Goal: Information Seeking & Learning: Learn about a topic

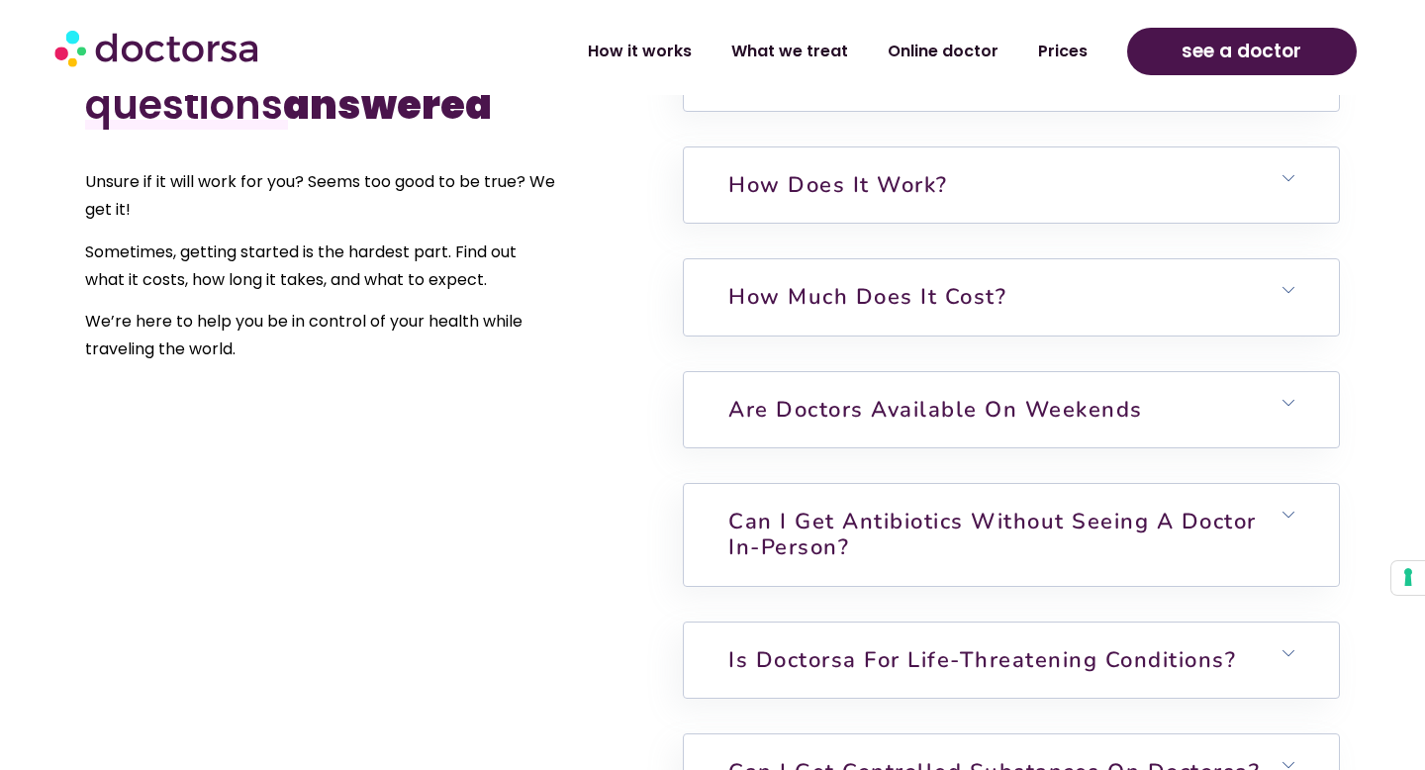
scroll to position [4890, 0]
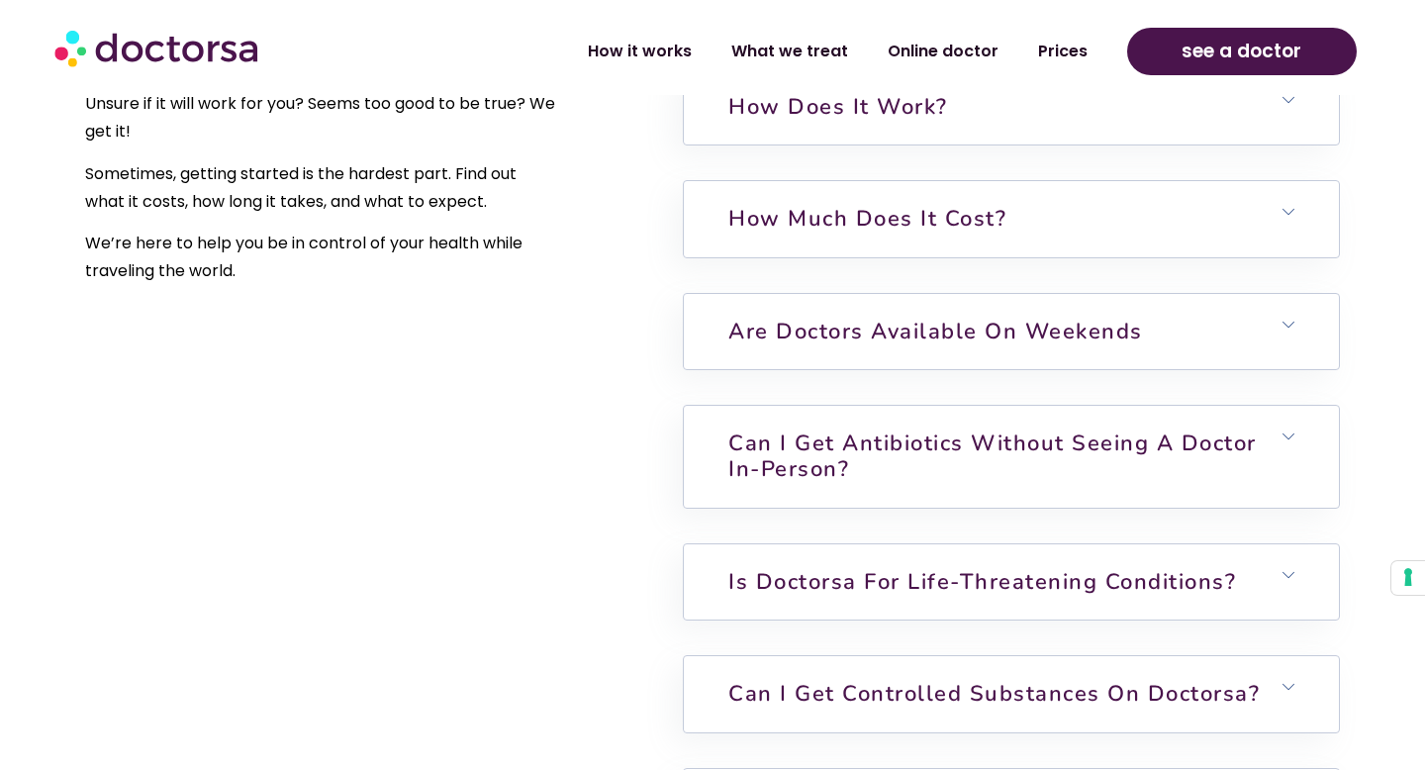
click at [894, 204] on link "How much does it cost?" at bounding box center [867, 219] width 278 height 30
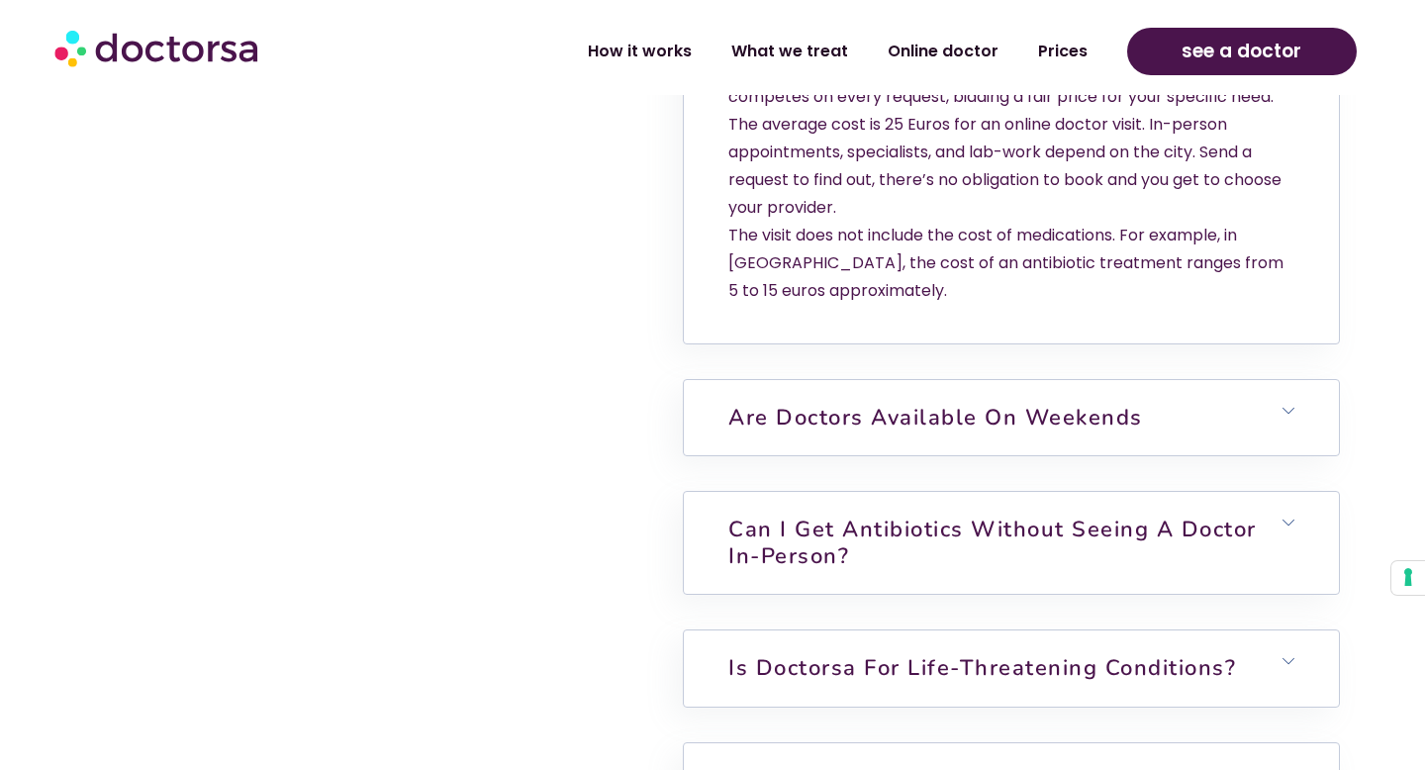
scroll to position [5182, 0]
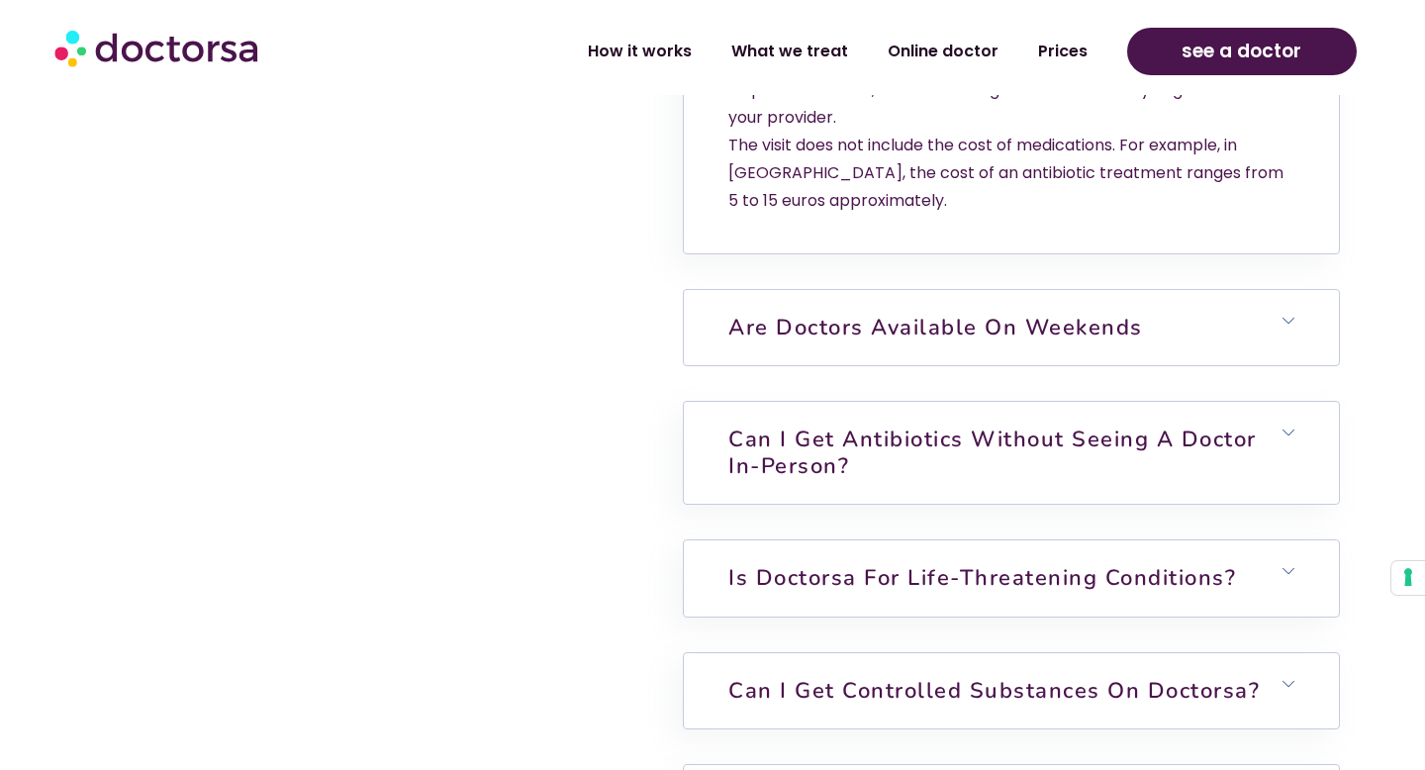
click at [920, 313] on link "Are doctors available on weekends" at bounding box center [935, 328] width 415 height 30
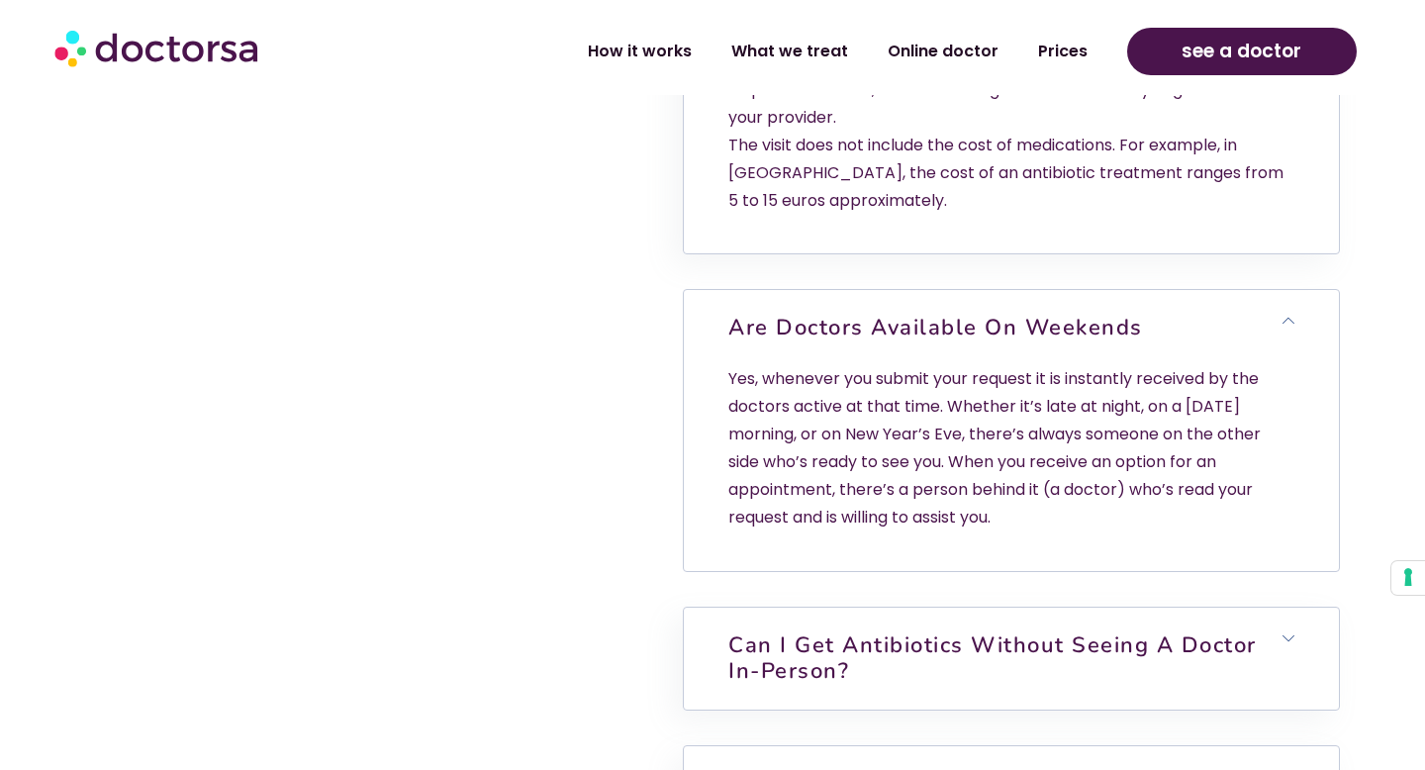
click at [920, 313] on link "Are doctors available on weekends" at bounding box center [935, 328] width 415 height 30
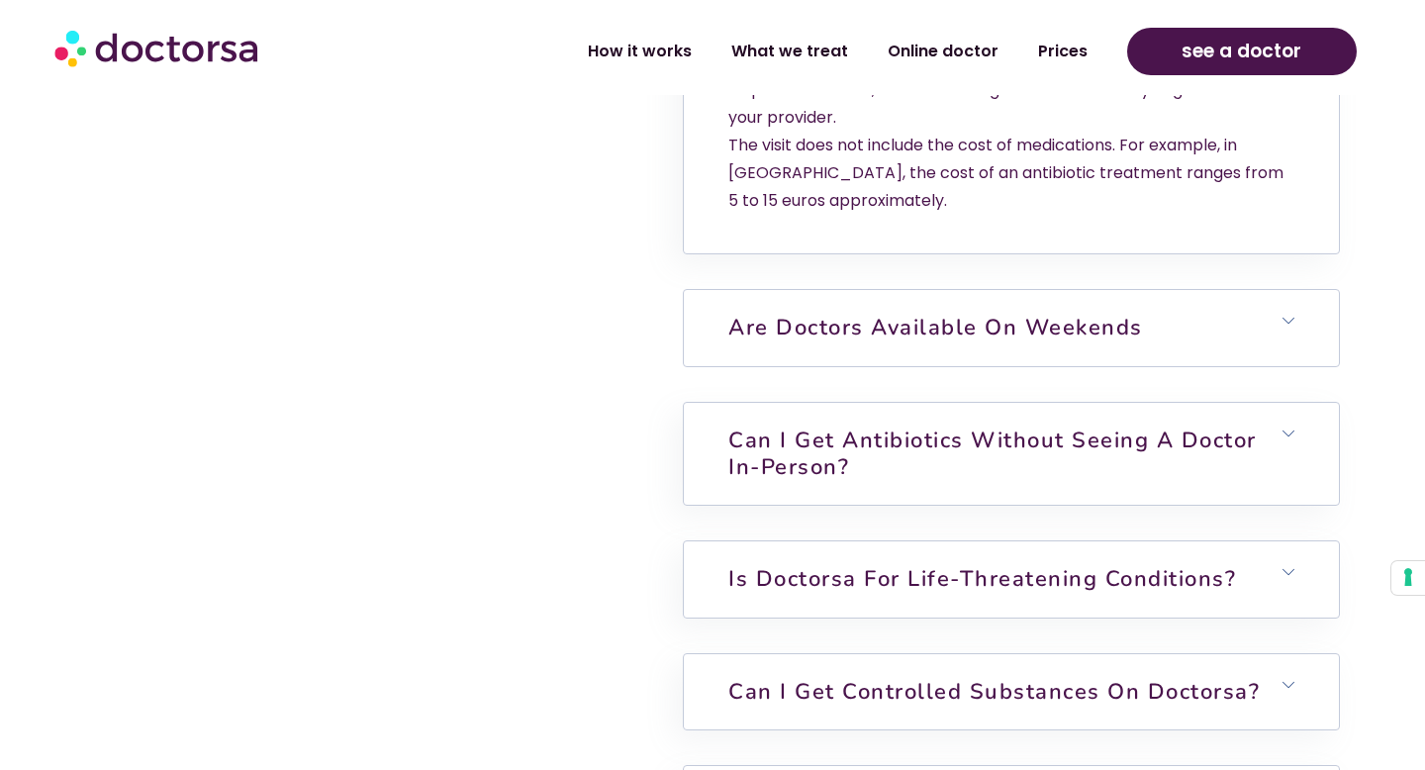
scroll to position [5306, 0]
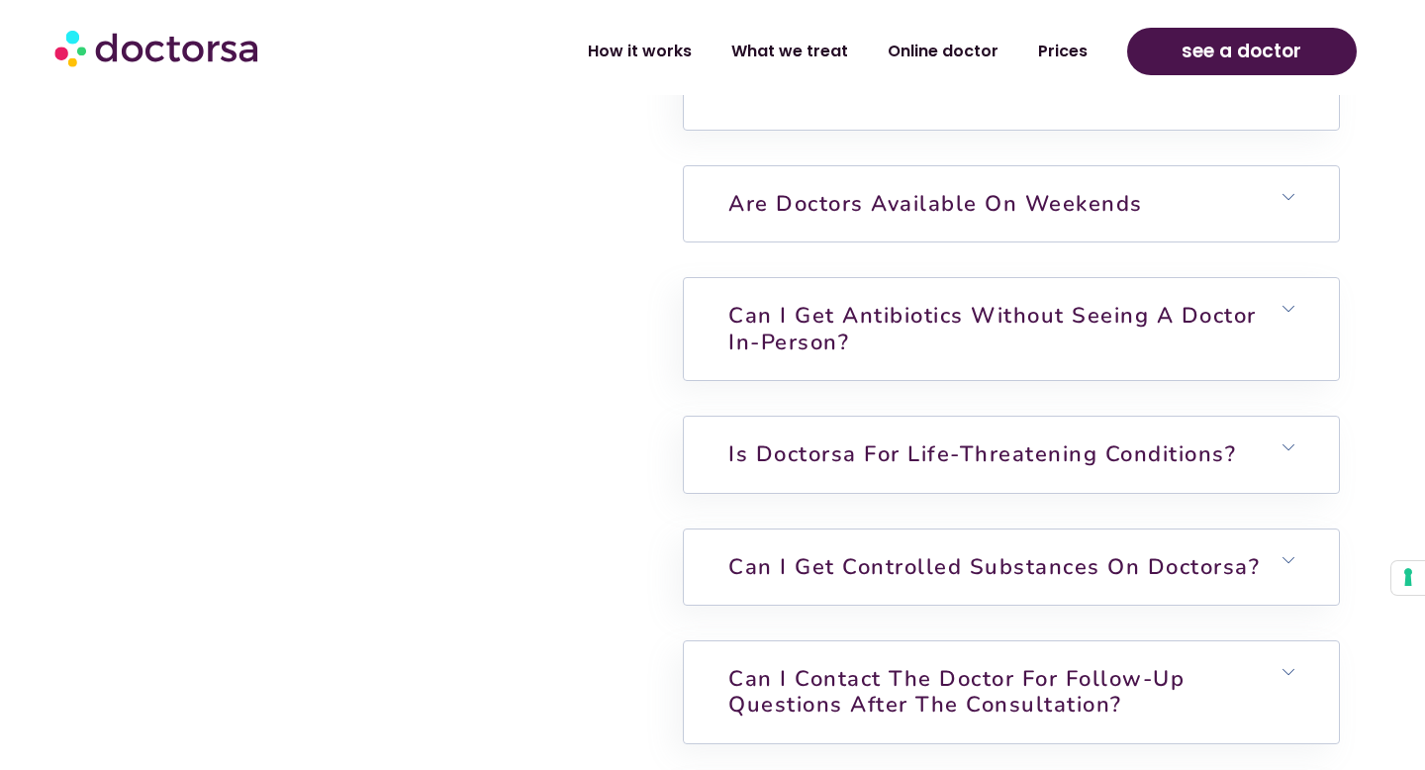
click at [920, 301] on link "Can I get antibiotics without seeing a doctor in-person?" at bounding box center [992, 328] width 528 height 55
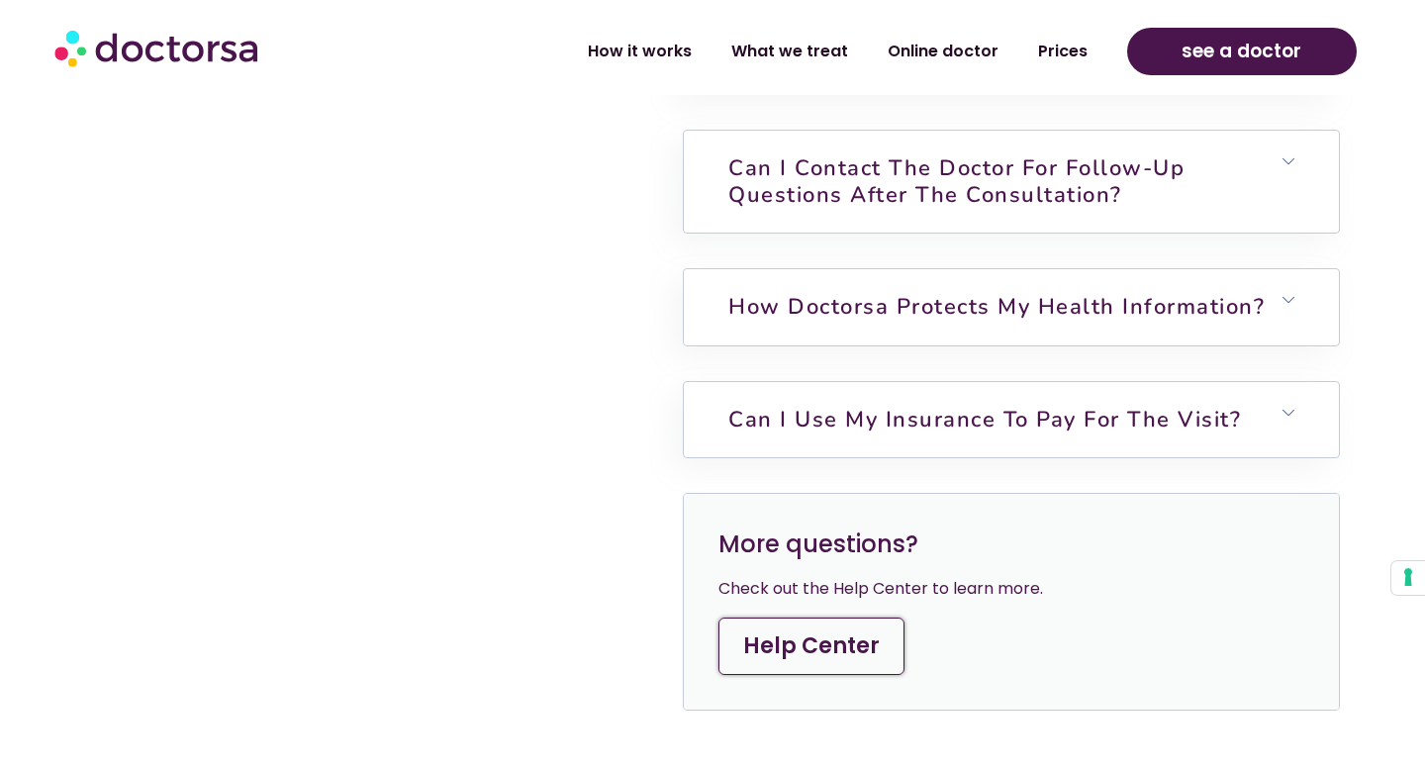
scroll to position [6052, 0]
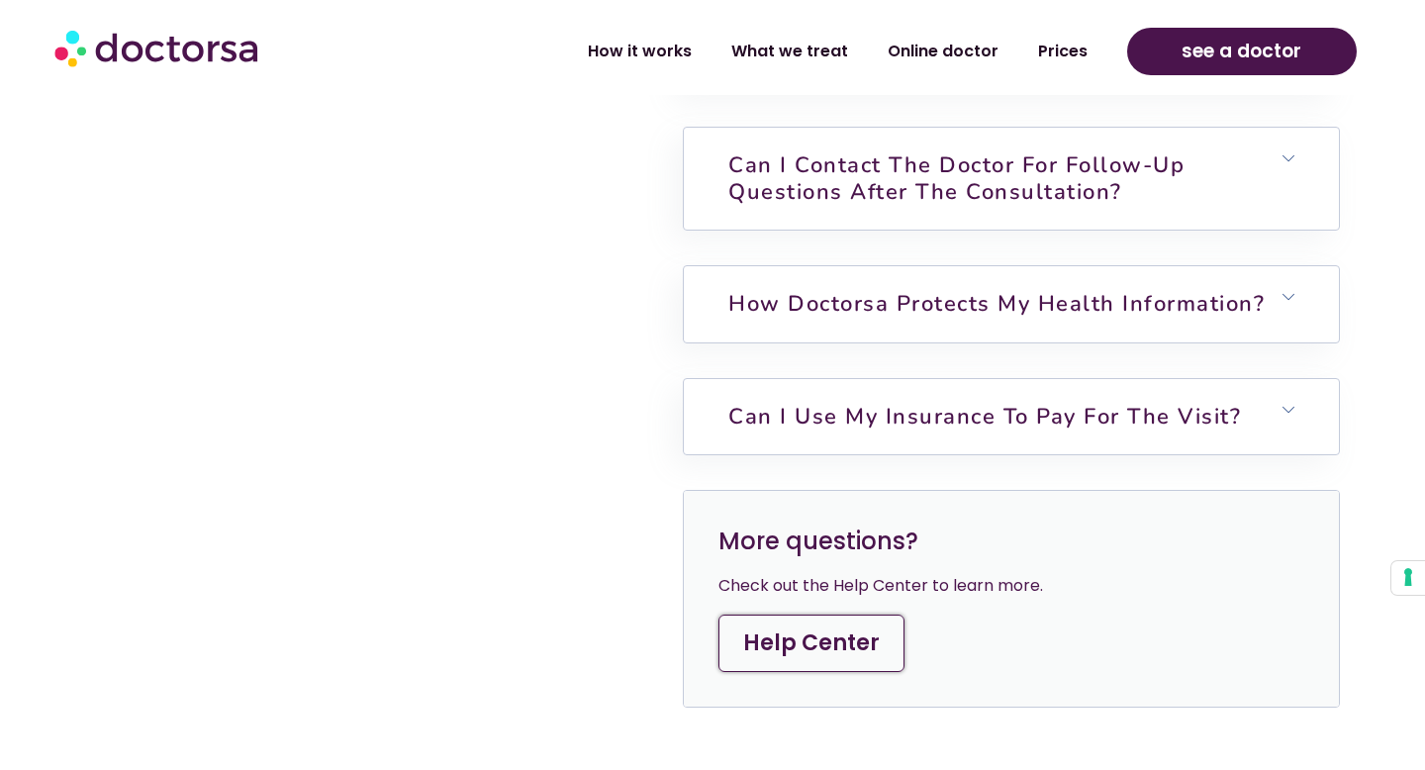
click at [920, 290] on link "How Doctorsa protects my health information?" at bounding box center [996, 304] width 536 height 30
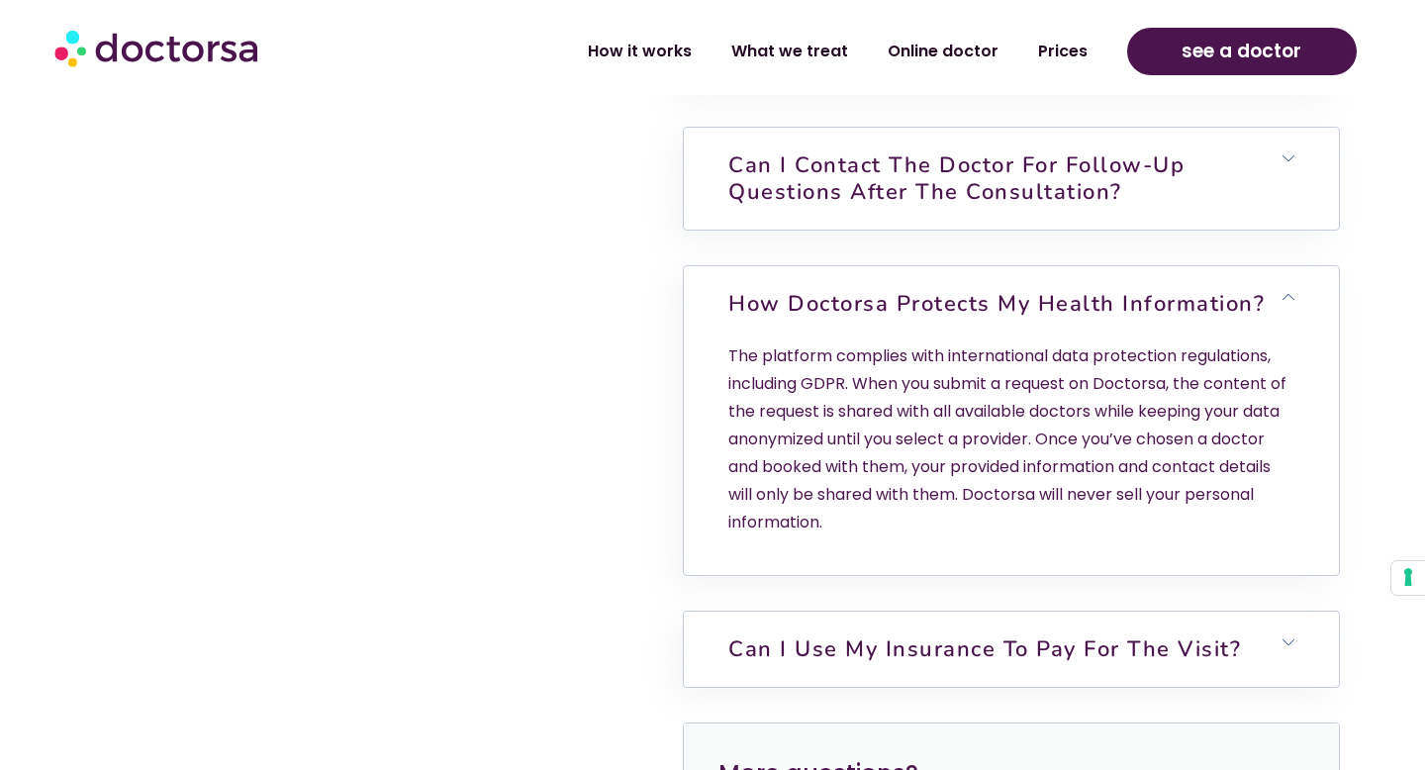
click at [920, 290] on link "How Doctorsa protects my health information?" at bounding box center [996, 304] width 536 height 30
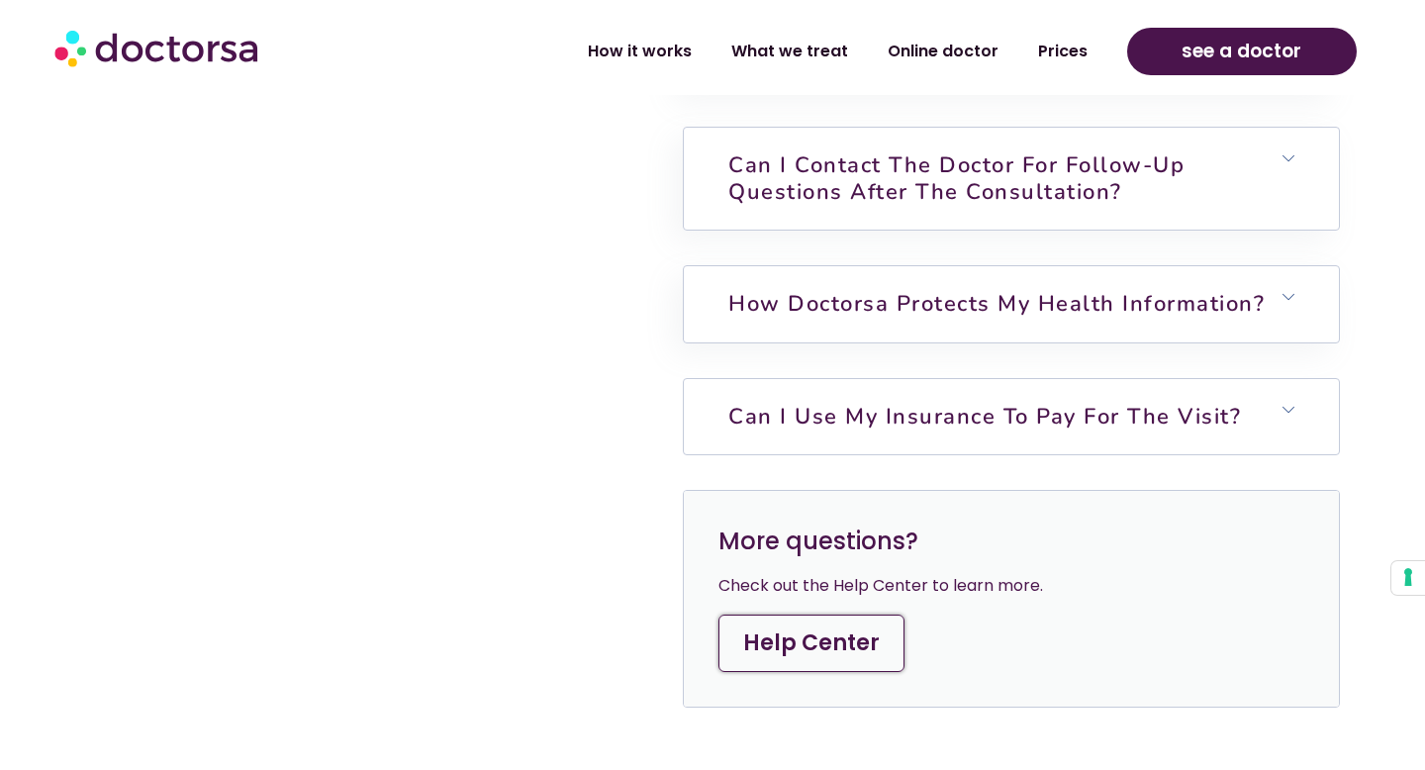
click at [920, 402] on link "Can I use my insurance to pay for the visit?" at bounding box center [984, 417] width 513 height 30
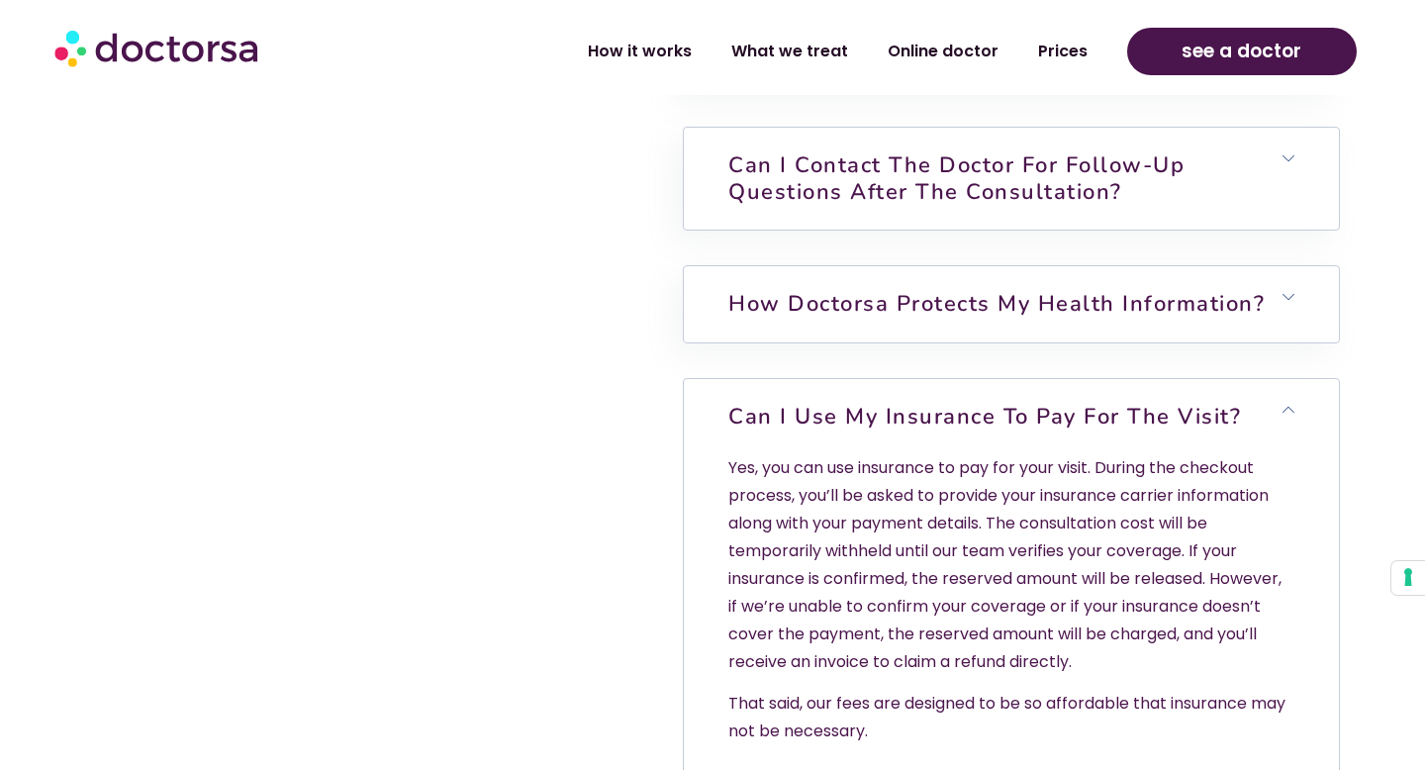
click at [920, 402] on link "Can I use my insurance to pay for the visit?" at bounding box center [984, 417] width 513 height 30
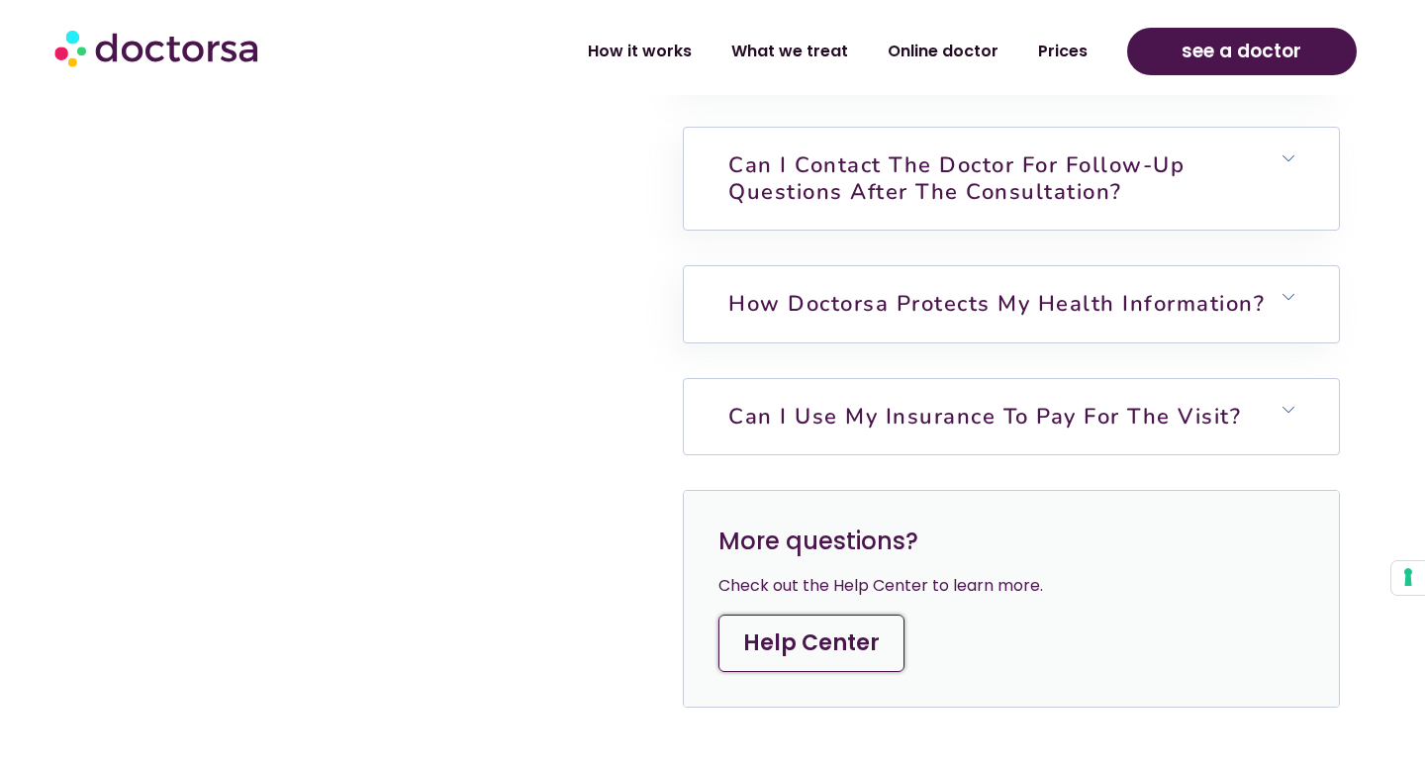
click at [920, 402] on link "Can I use my insurance to pay for the visit?" at bounding box center [984, 417] width 513 height 30
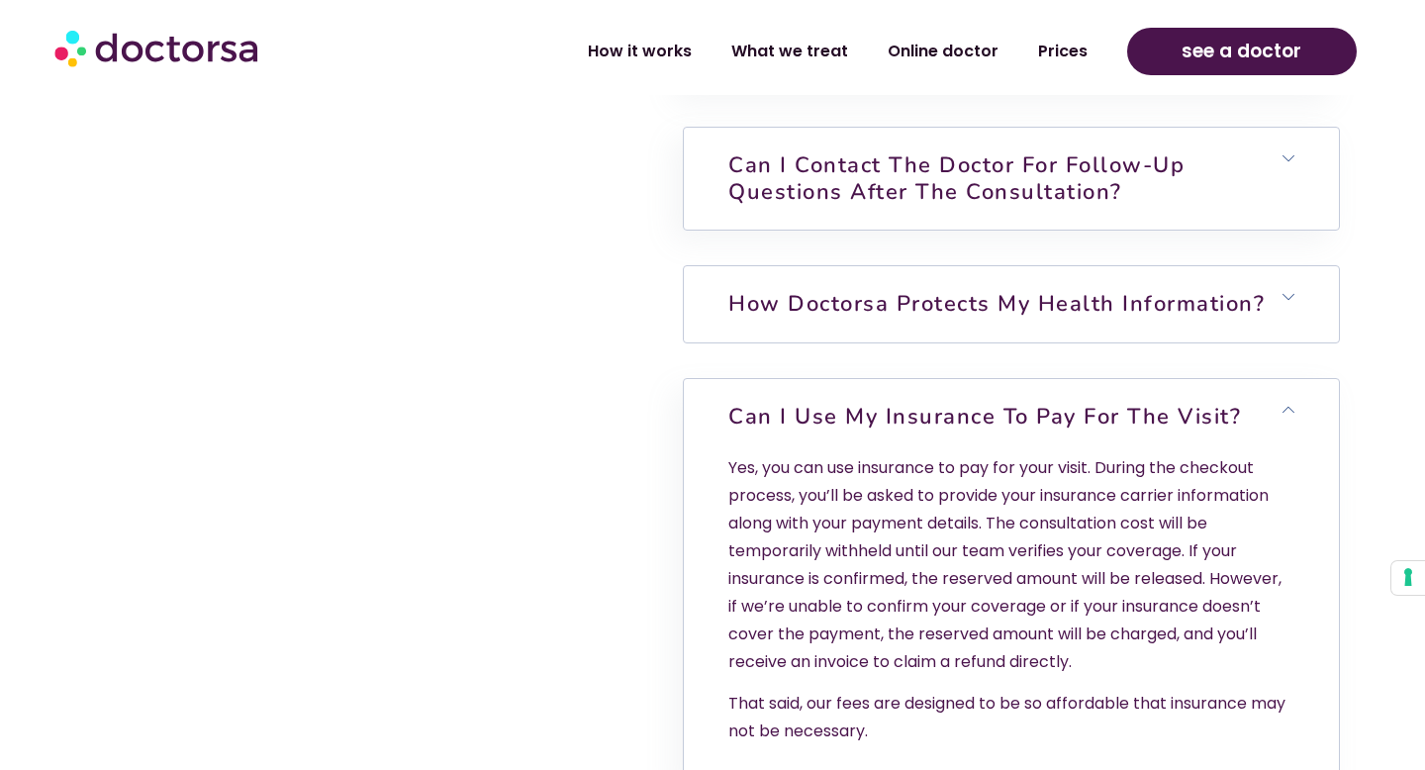
click at [950, 267] on h6 "How Doctorsa protects my health information?" at bounding box center [1011, 303] width 654 height 75
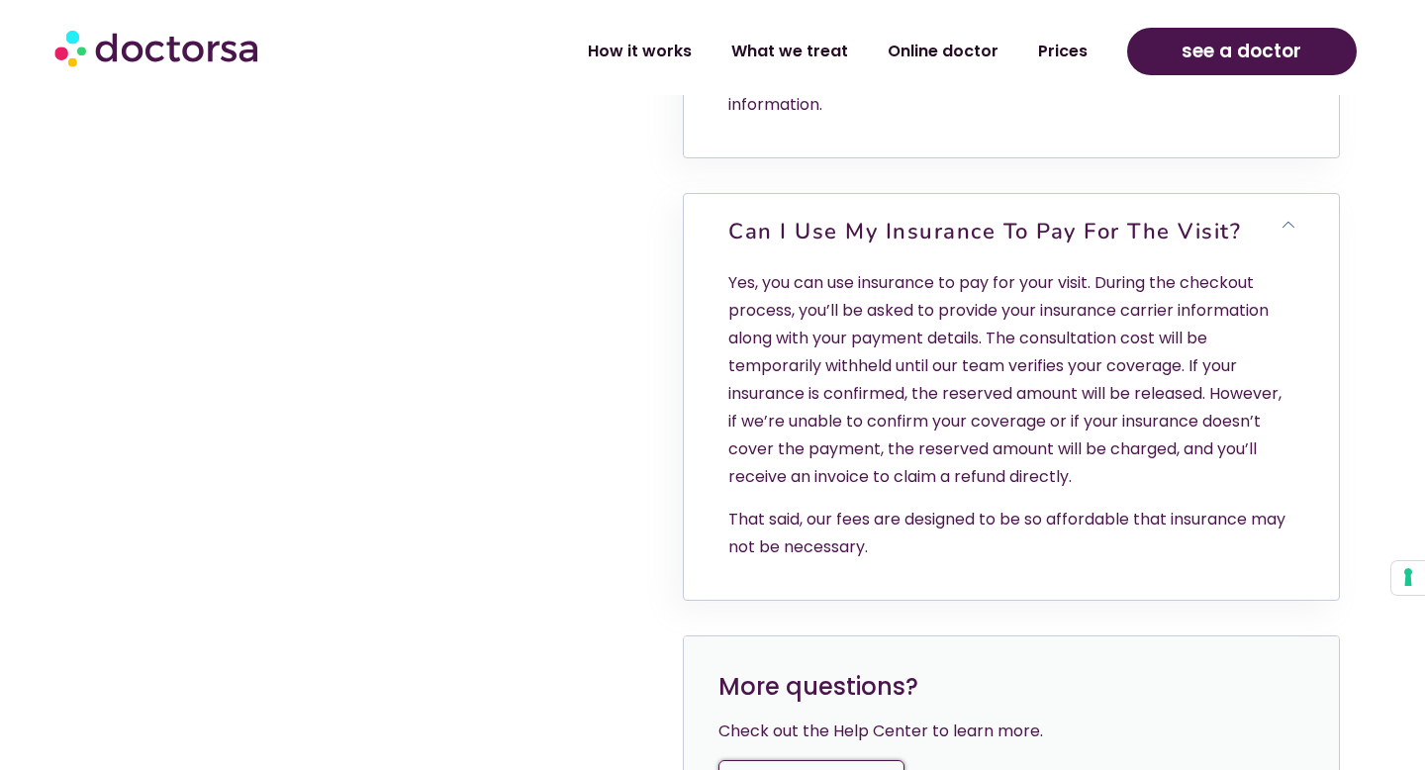
scroll to position [6535, 0]
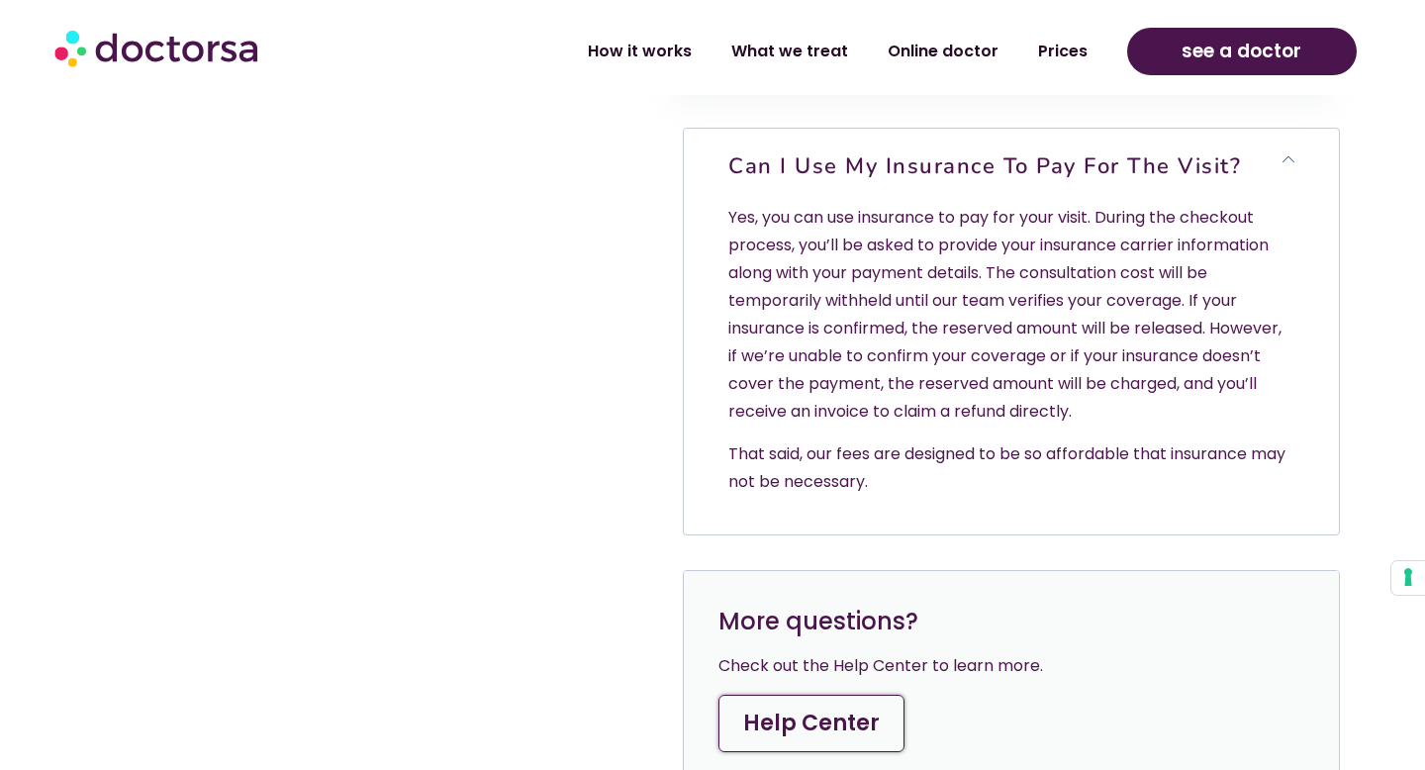
click at [1294, 136] on h6 "Can I use my insurance to pay for the visit?" at bounding box center [1011, 166] width 654 height 75
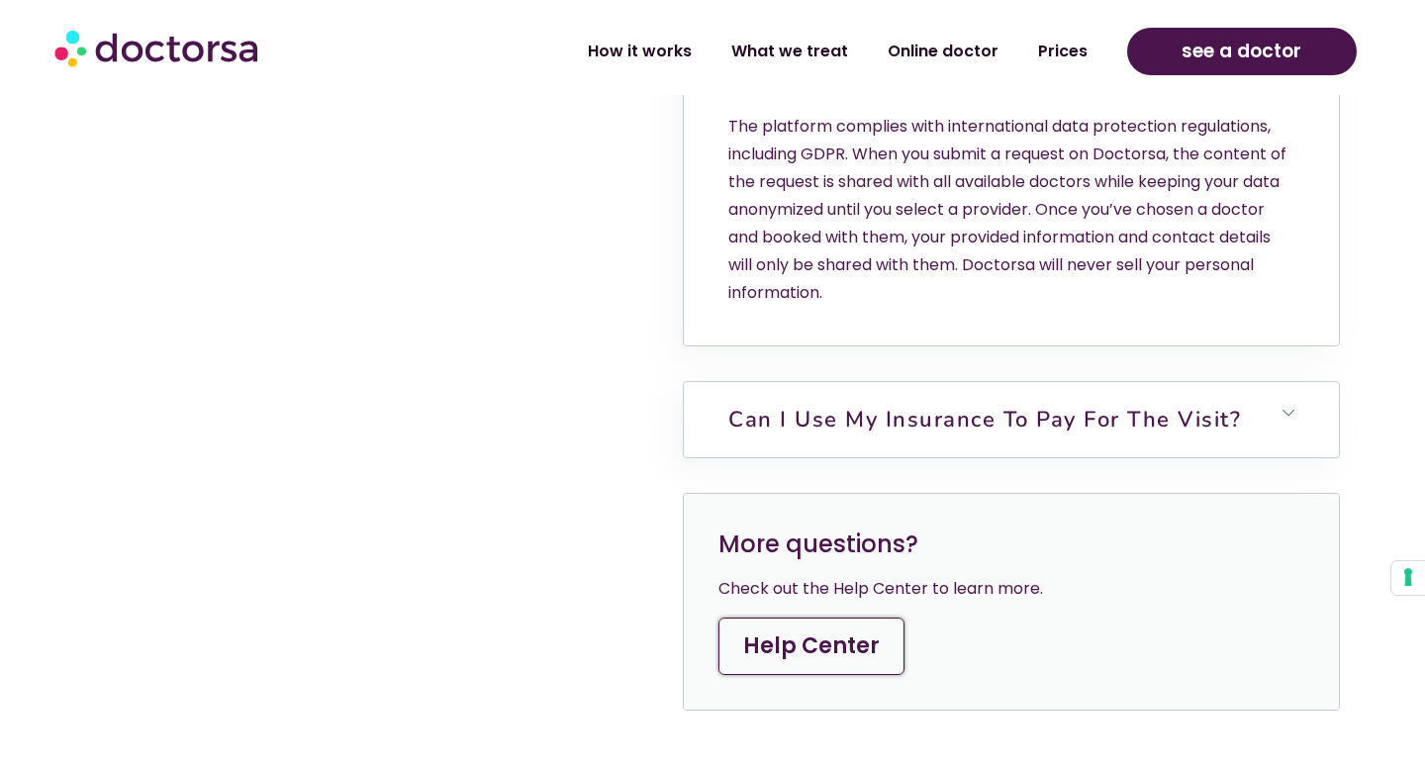
scroll to position [6207, 0]
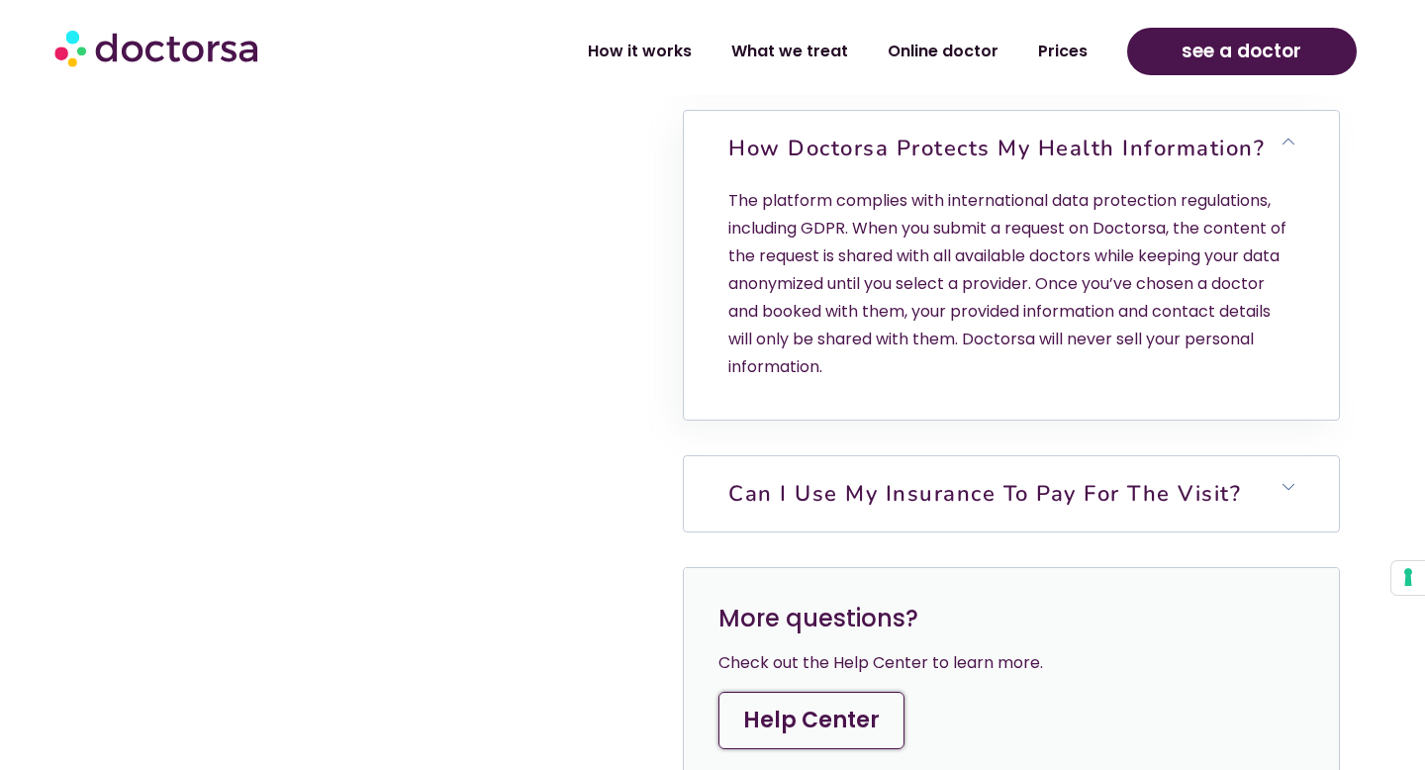
click at [1060, 479] on link "Can I use my insurance to pay for the visit?" at bounding box center [984, 494] width 513 height 30
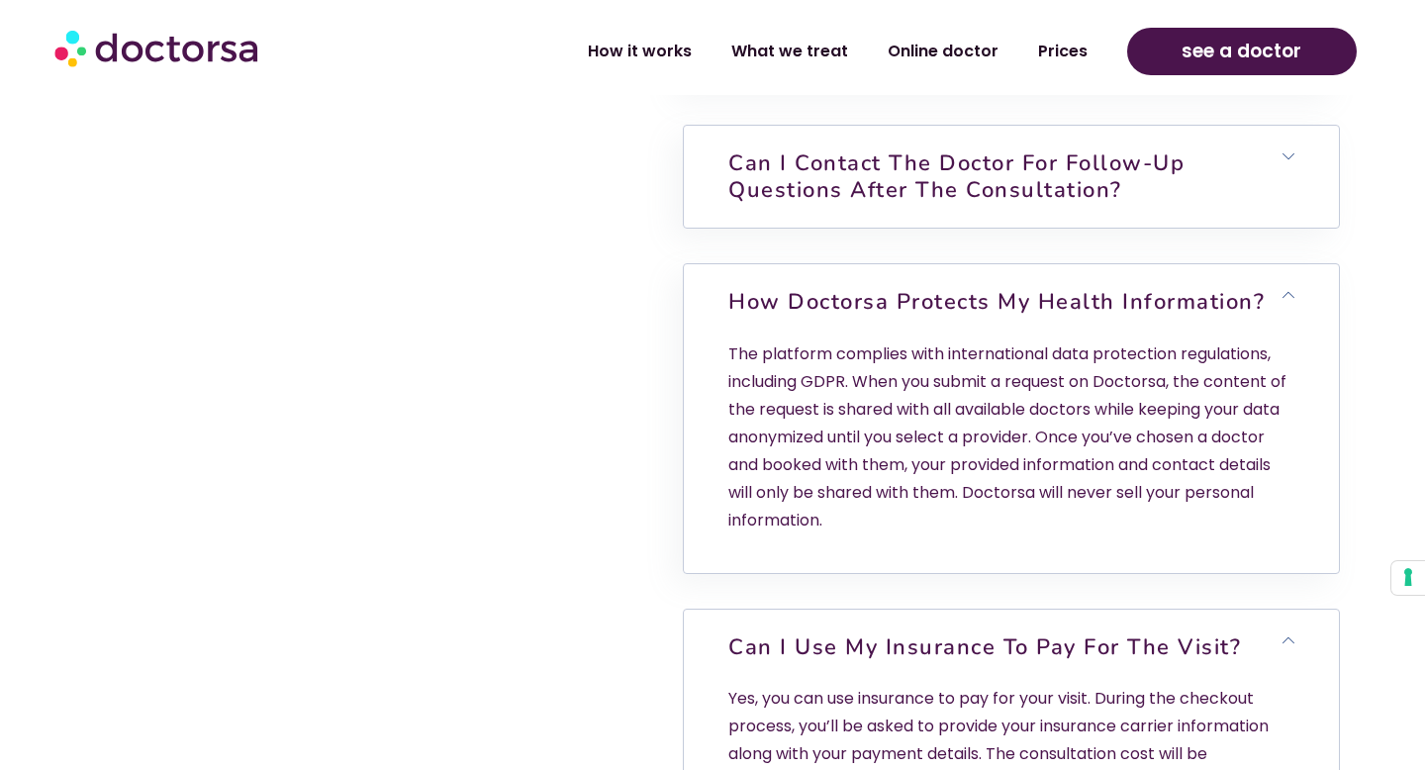
scroll to position [6051, 0]
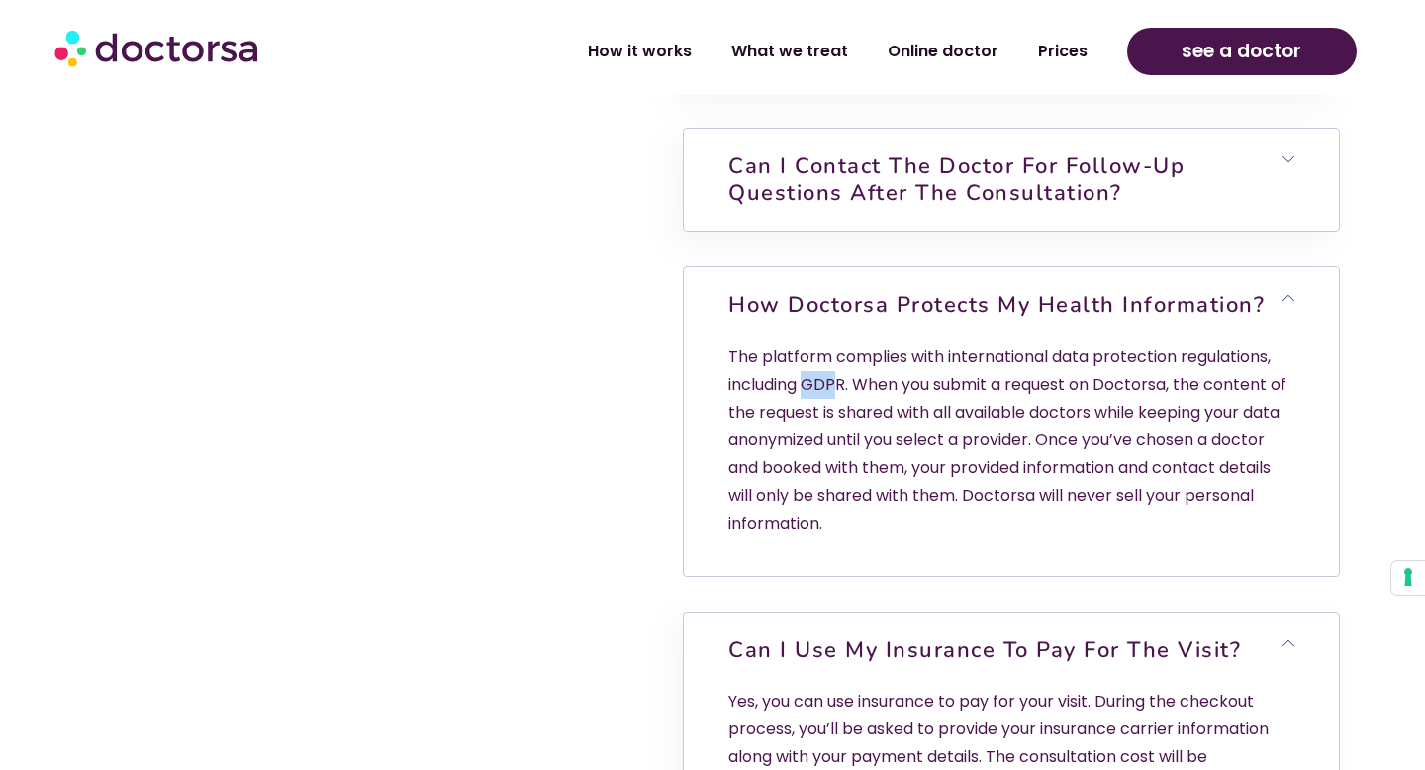
drag, startPoint x: 806, startPoint y: 363, endPoint x: 836, endPoint y: 363, distance: 29.7
click at [836, 363] on p "The platform complies with international data protection regulations, including…" at bounding box center [1010, 440] width 565 height 194
click at [847, 363] on p "The platform complies with international data protection regulations, including…" at bounding box center [1010, 440] width 565 height 194
drag, startPoint x: 847, startPoint y: 363, endPoint x: 809, endPoint y: 364, distance: 37.6
click at [809, 364] on p "The platform complies with international data protection regulations, including…" at bounding box center [1010, 440] width 565 height 194
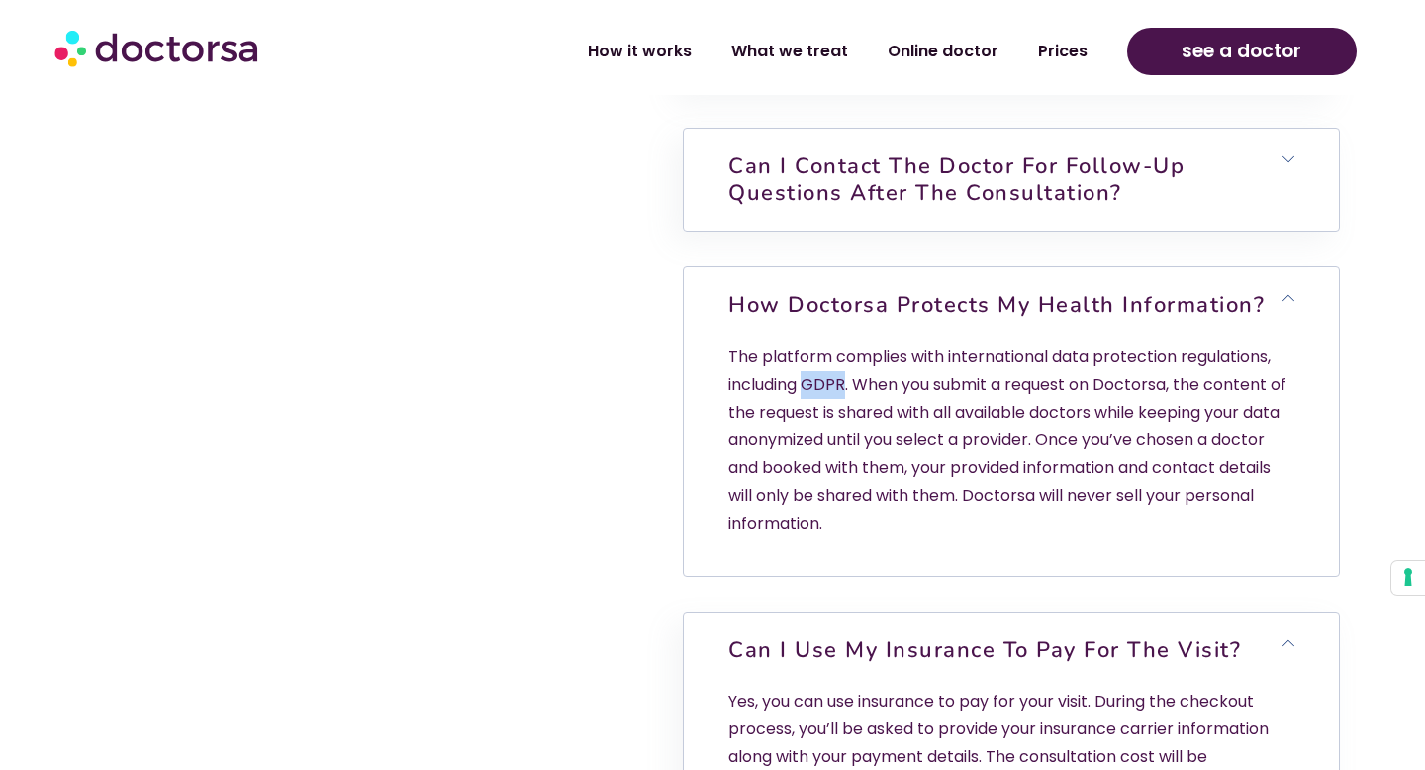
copy p "GDPR"
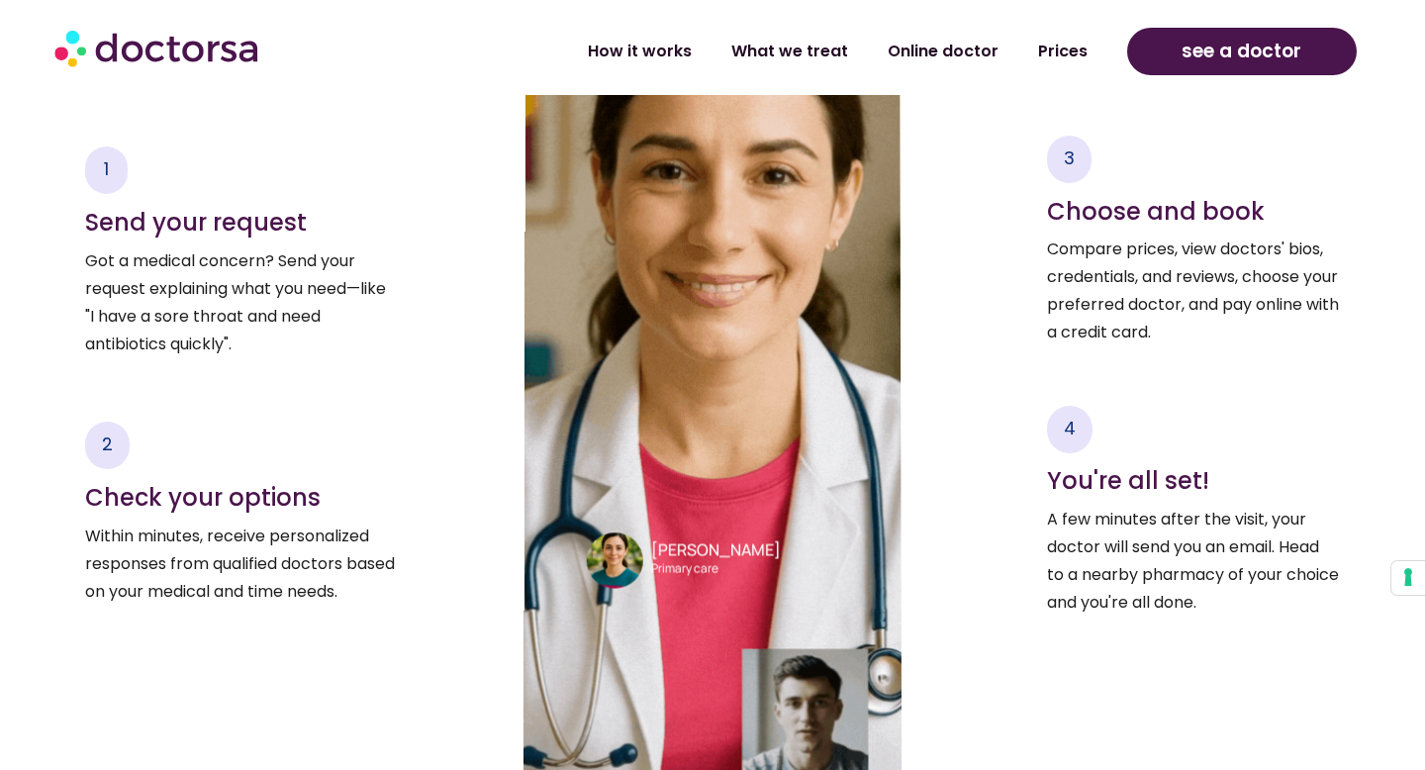
scroll to position [2959, 0]
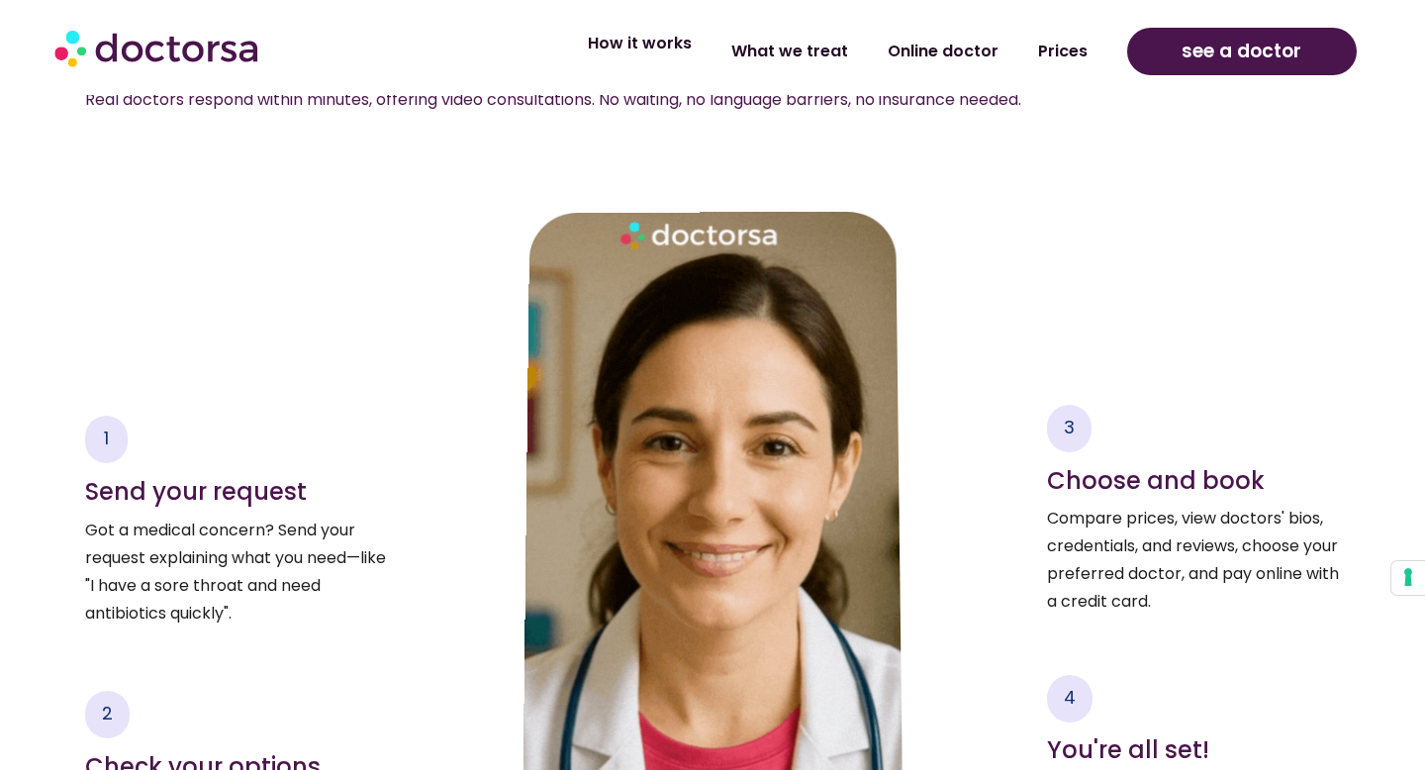
click at [655, 56] on link "How it works" at bounding box center [639, 44] width 143 height 46
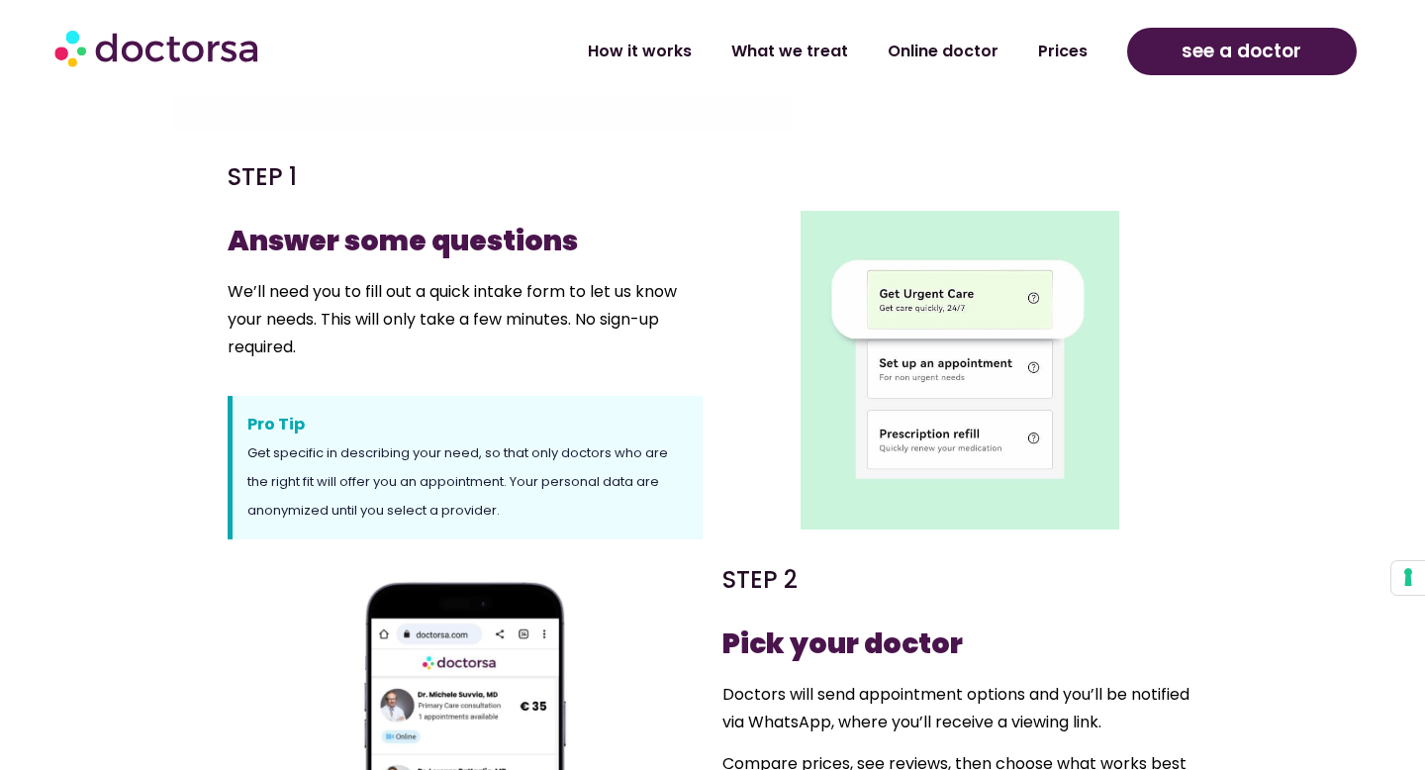
scroll to position [556, 0]
